Goal: Information Seeking & Learning: Learn about a topic

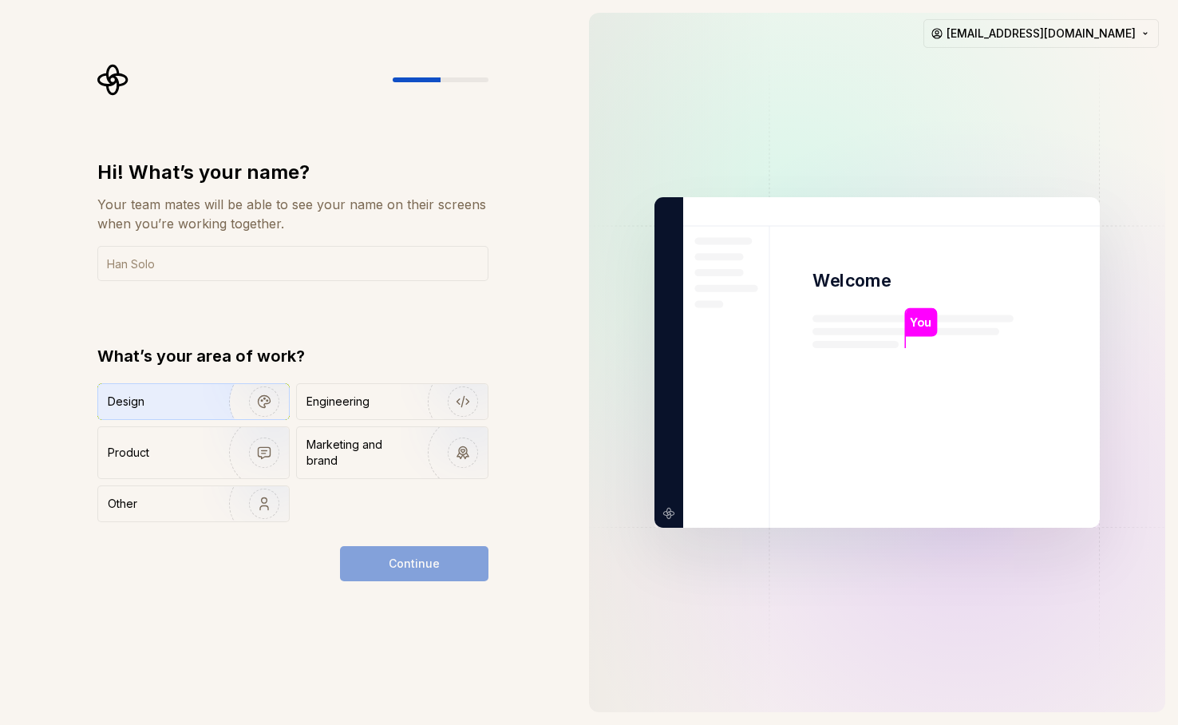
click at [168, 399] on div "Design" at bounding box center [158, 401] width 101 height 16
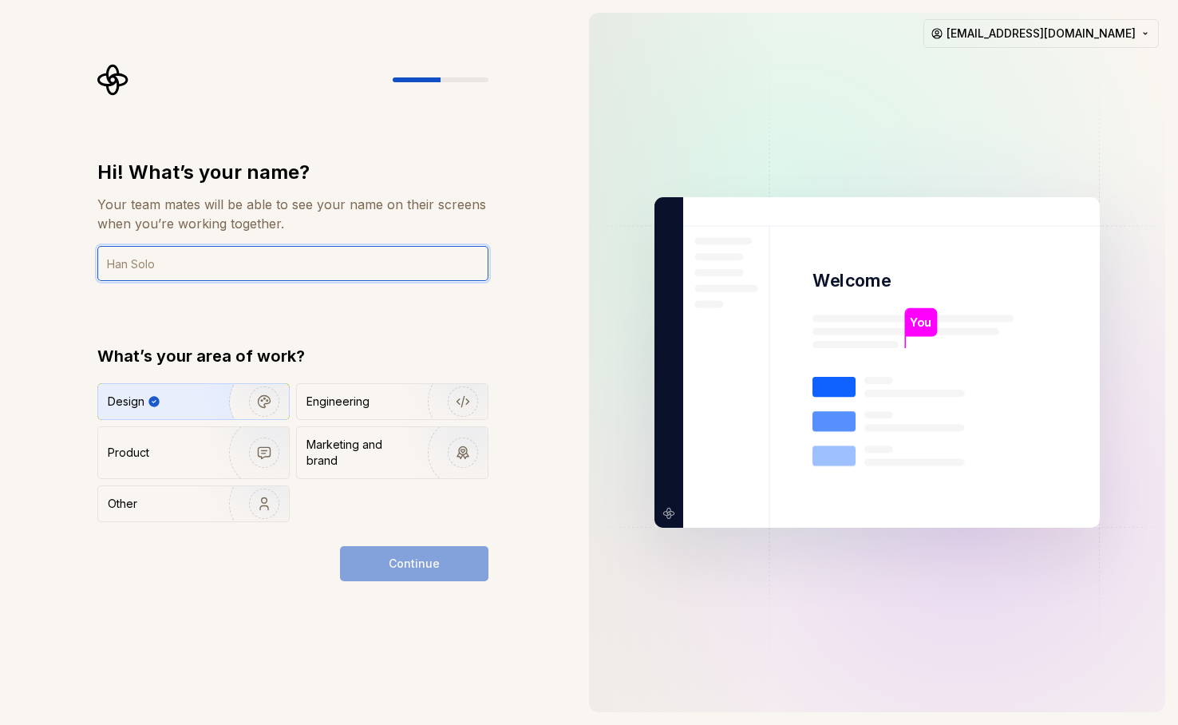
click at [239, 251] on input "text" at bounding box center [292, 263] width 391 height 35
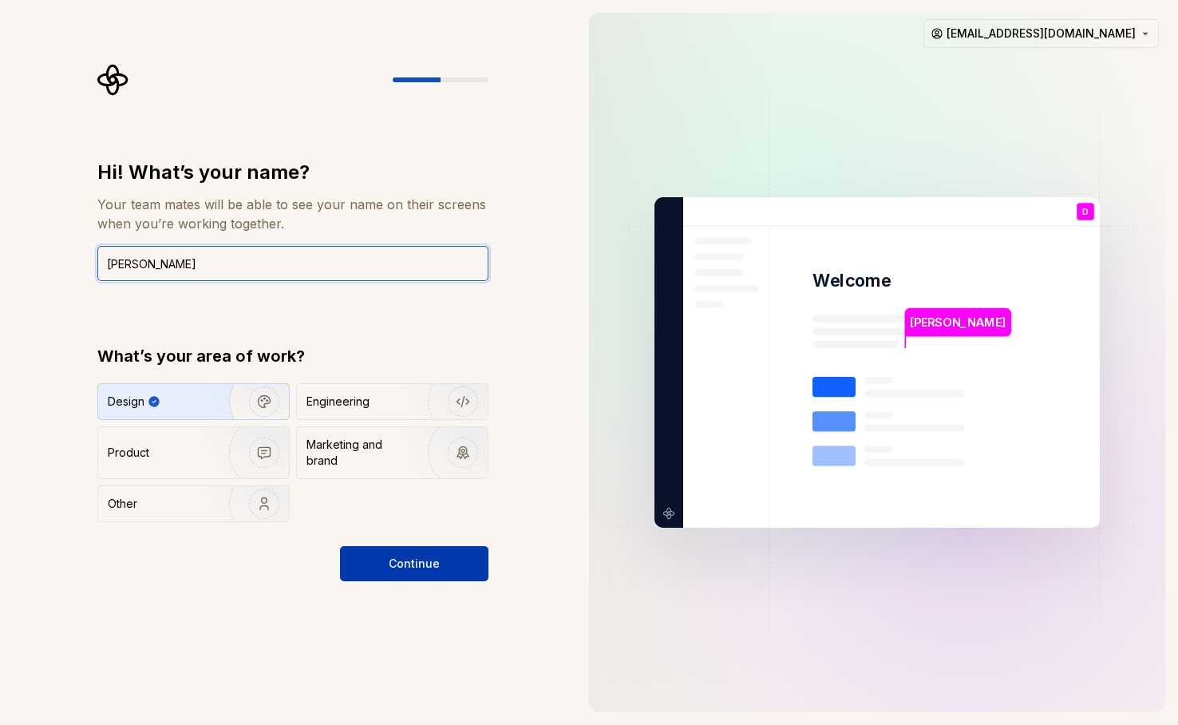
type input "Dasha"
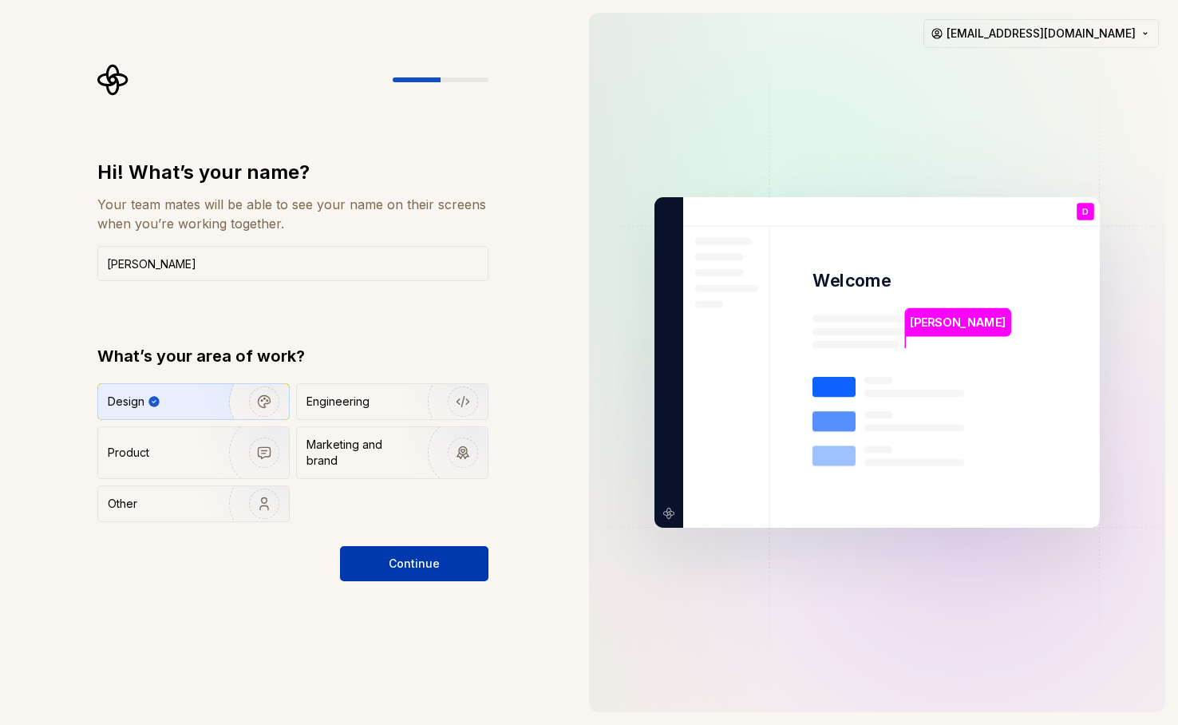
click at [397, 569] on span "Continue" at bounding box center [414, 563] width 51 height 16
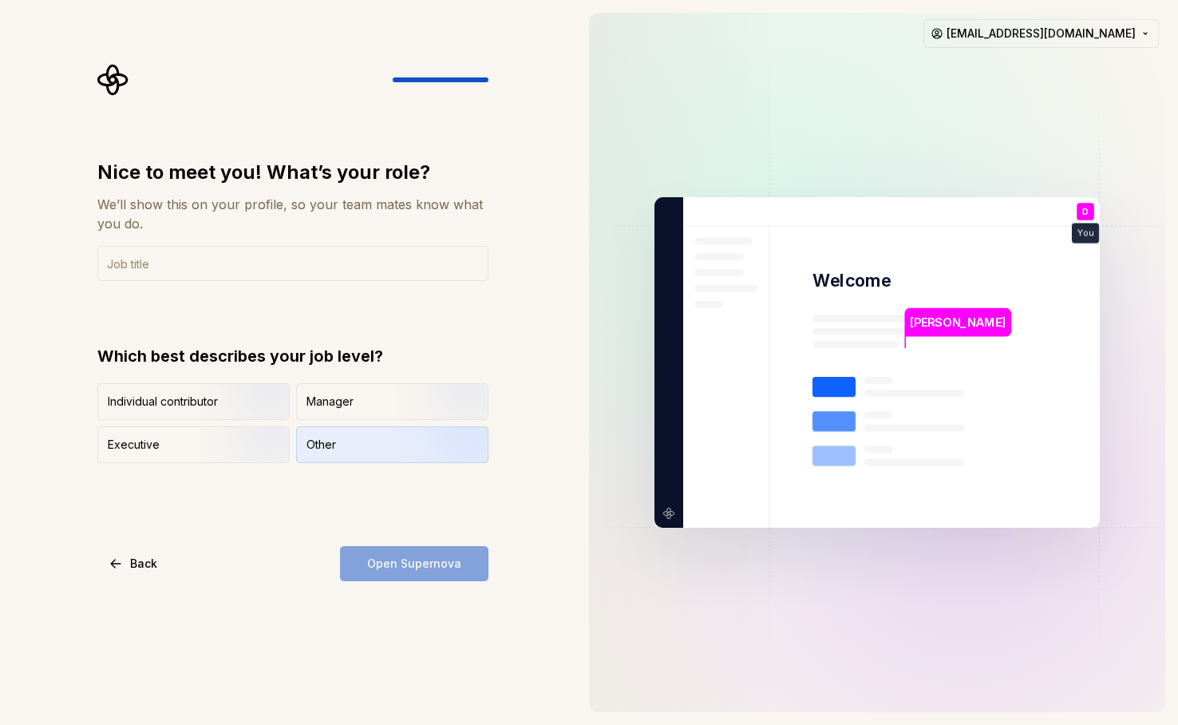
click at [333, 429] on div "Other" at bounding box center [392, 444] width 191 height 35
click at [395, 563] on div "Open Supernova" at bounding box center [414, 563] width 148 height 35
click at [127, 271] on input "text" at bounding box center [292, 263] width 391 height 35
click at [236, 413] on img "button" at bounding box center [250, 421] width 102 height 107
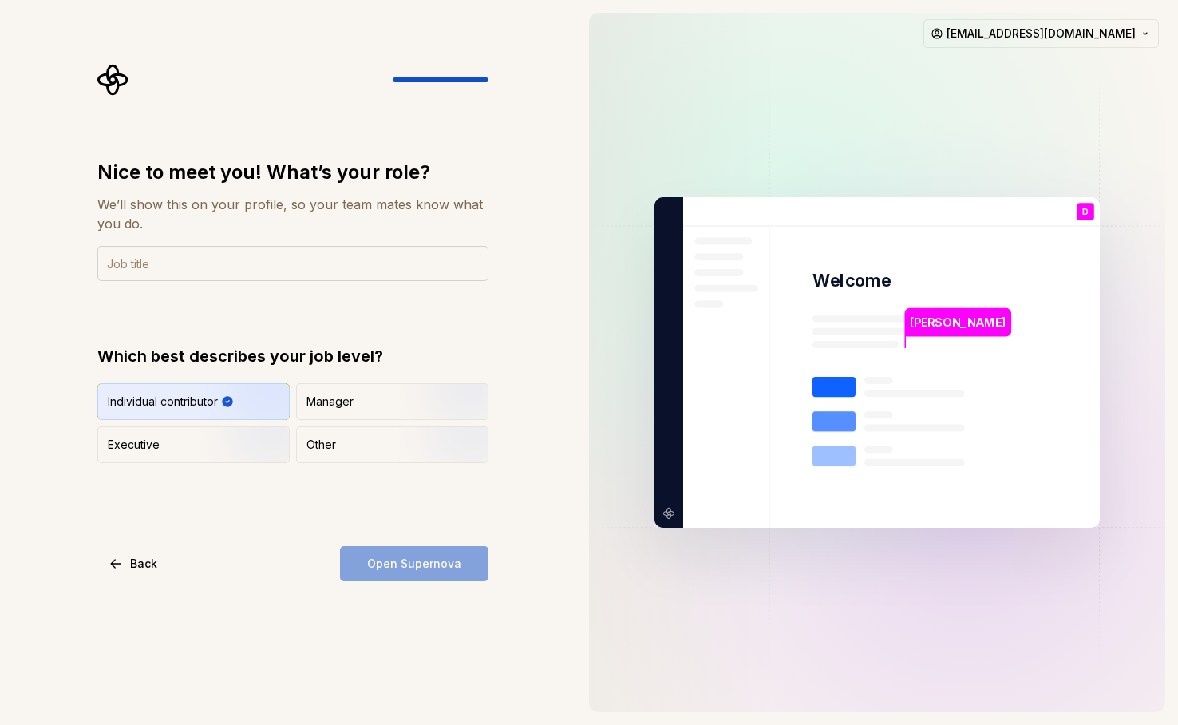
click at [219, 271] on input "text" at bounding box center [292, 263] width 391 height 35
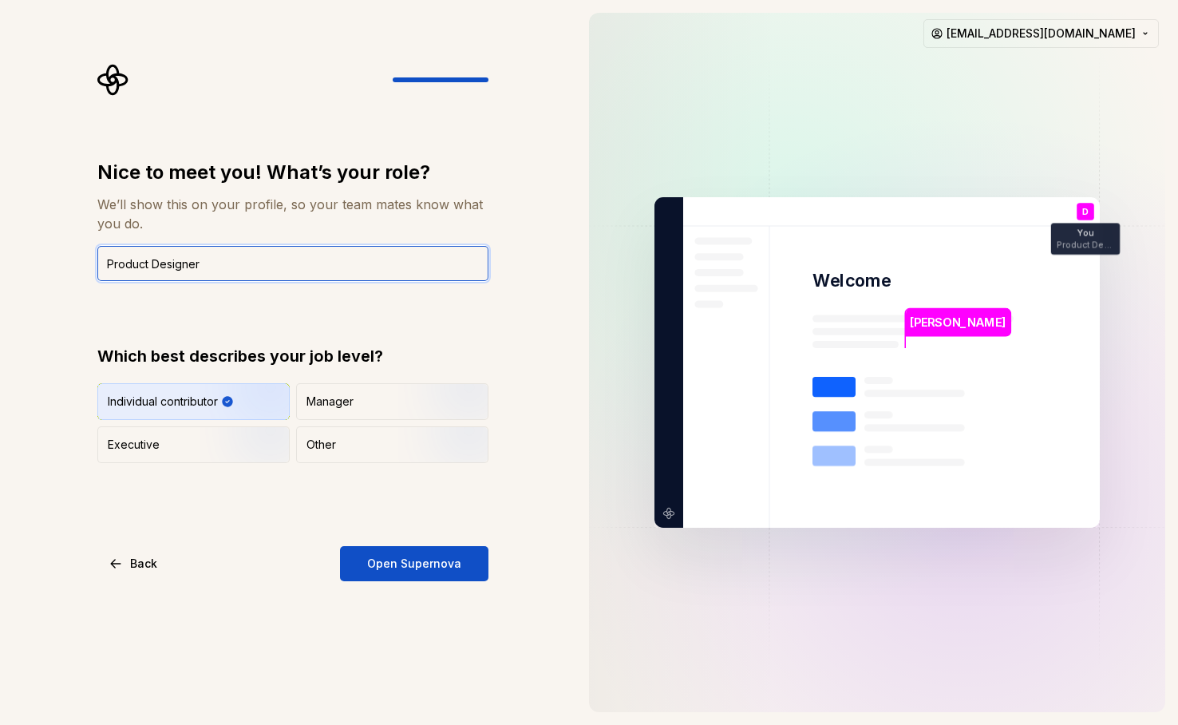
type input "Product Designer"
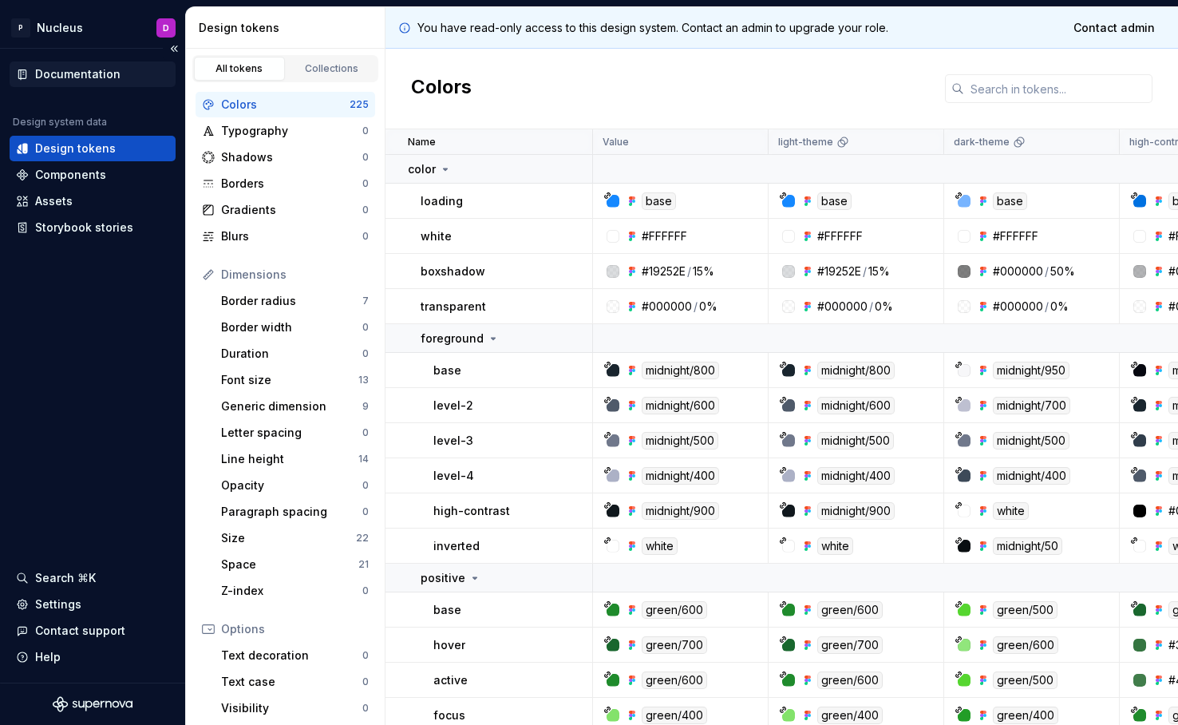
click at [100, 74] on div "Documentation" at bounding box center [77, 74] width 85 height 16
